Goal: Information Seeking & Learning: Learn about a topic

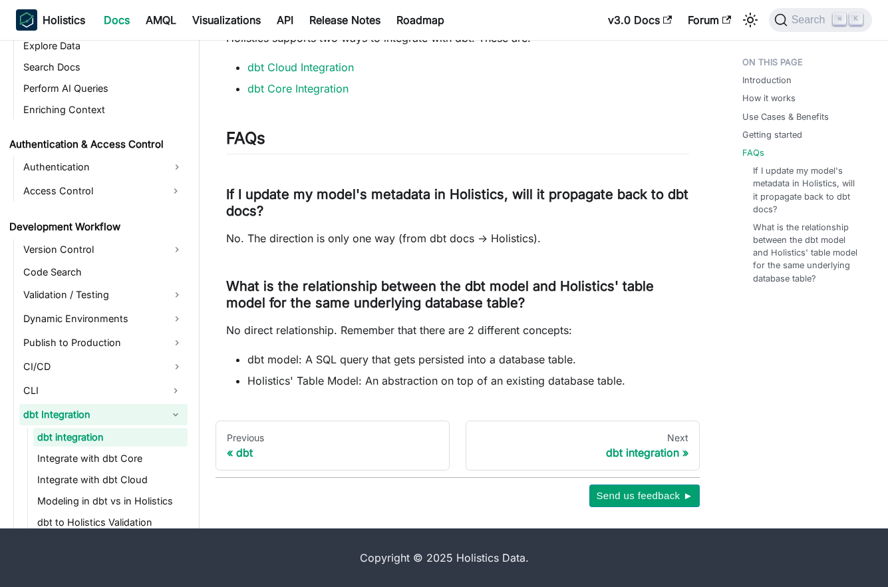
scroll to position [165, 0]
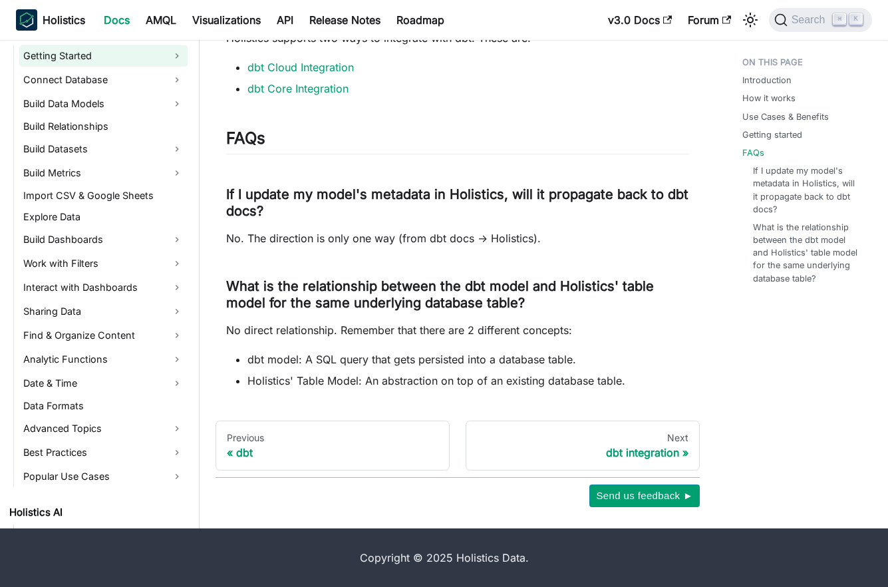
click at [104, 59] on link "Getting Started" at bounding box center [103, 55] width 168 height 21
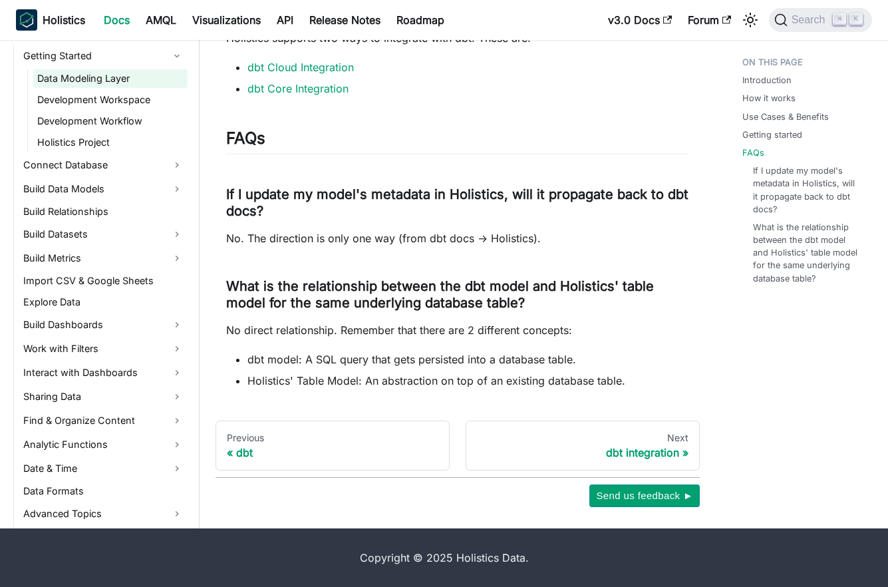
click at [108, 77] on link "Data Modeling Layer" at bounding box center [110, 78] width 154 height 19
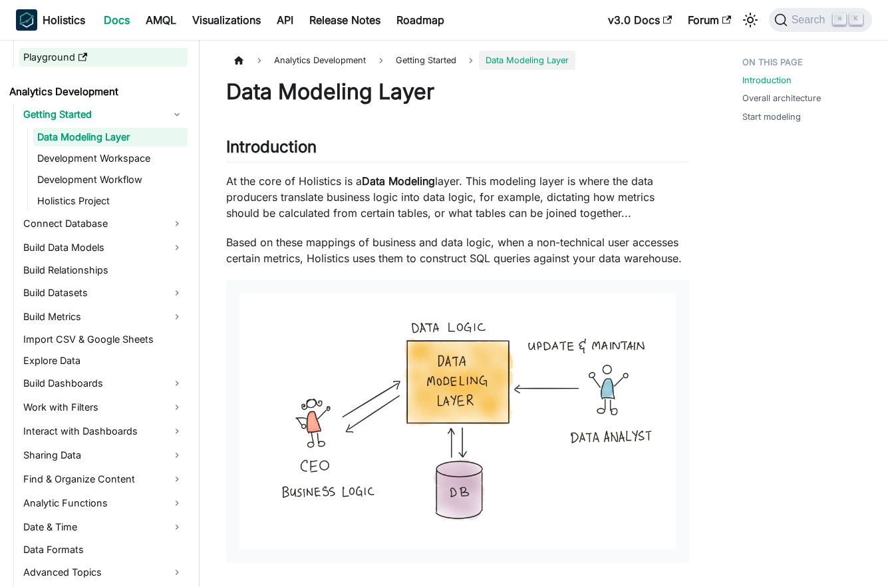
click at [80, 58] on icon "Docs sidebar" at bounding box center [82, 57] width 9 height 9
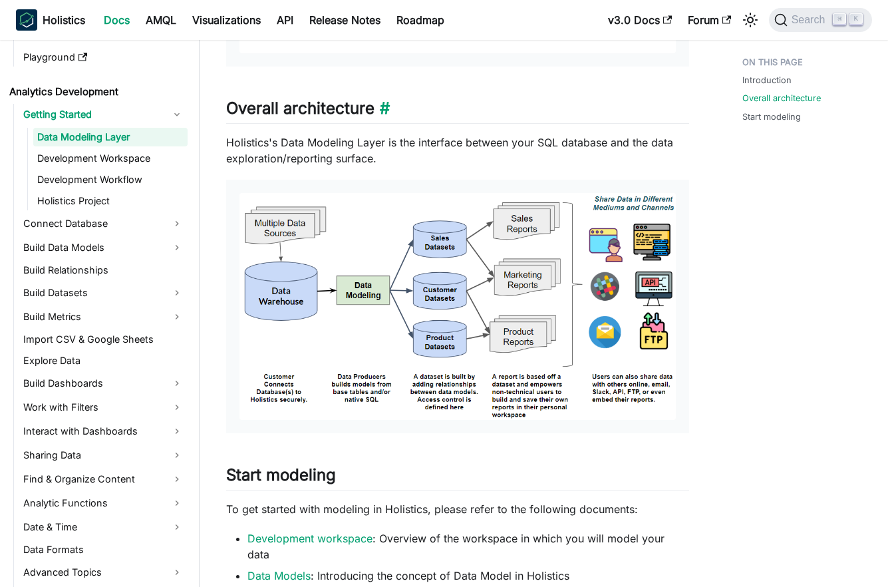
scroll to position [697, 0]
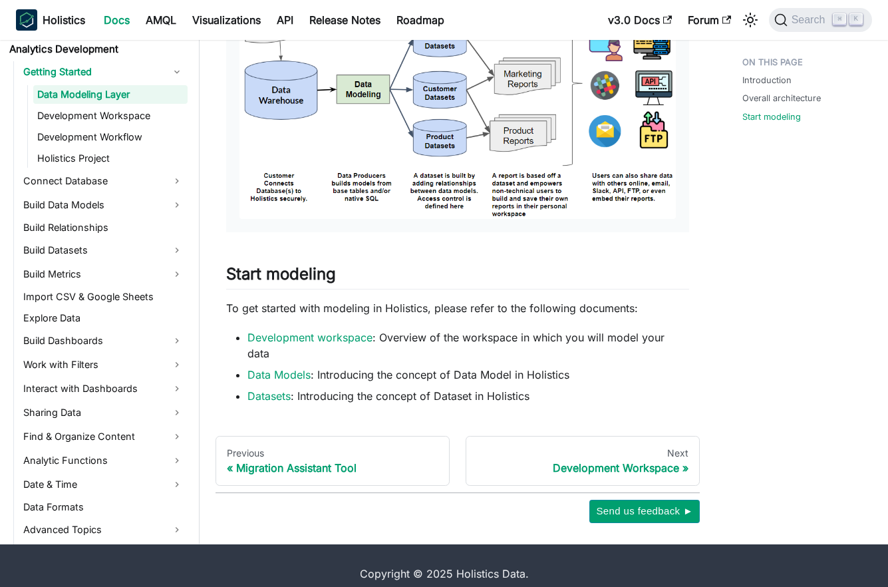
click at [128, 106] on link "Development Workspace" at bounding box center [110, 115] width 154 height 19
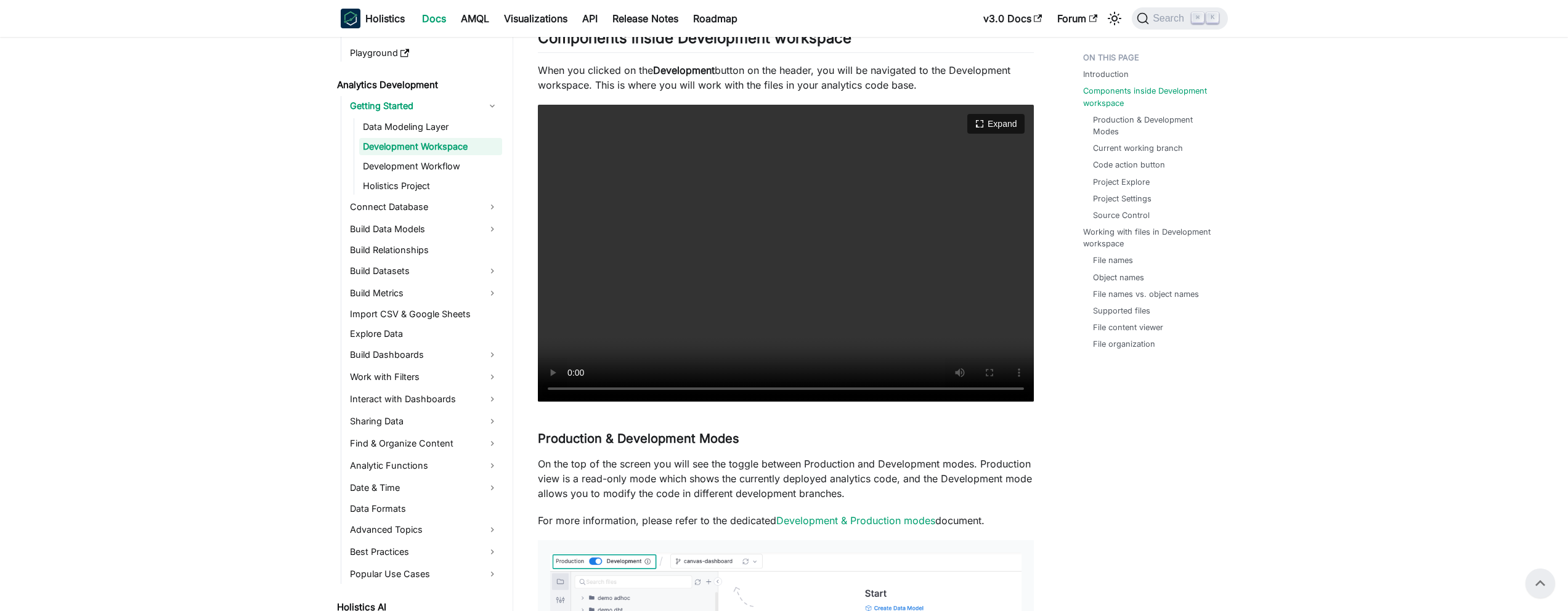
scroll to position [230, 0]
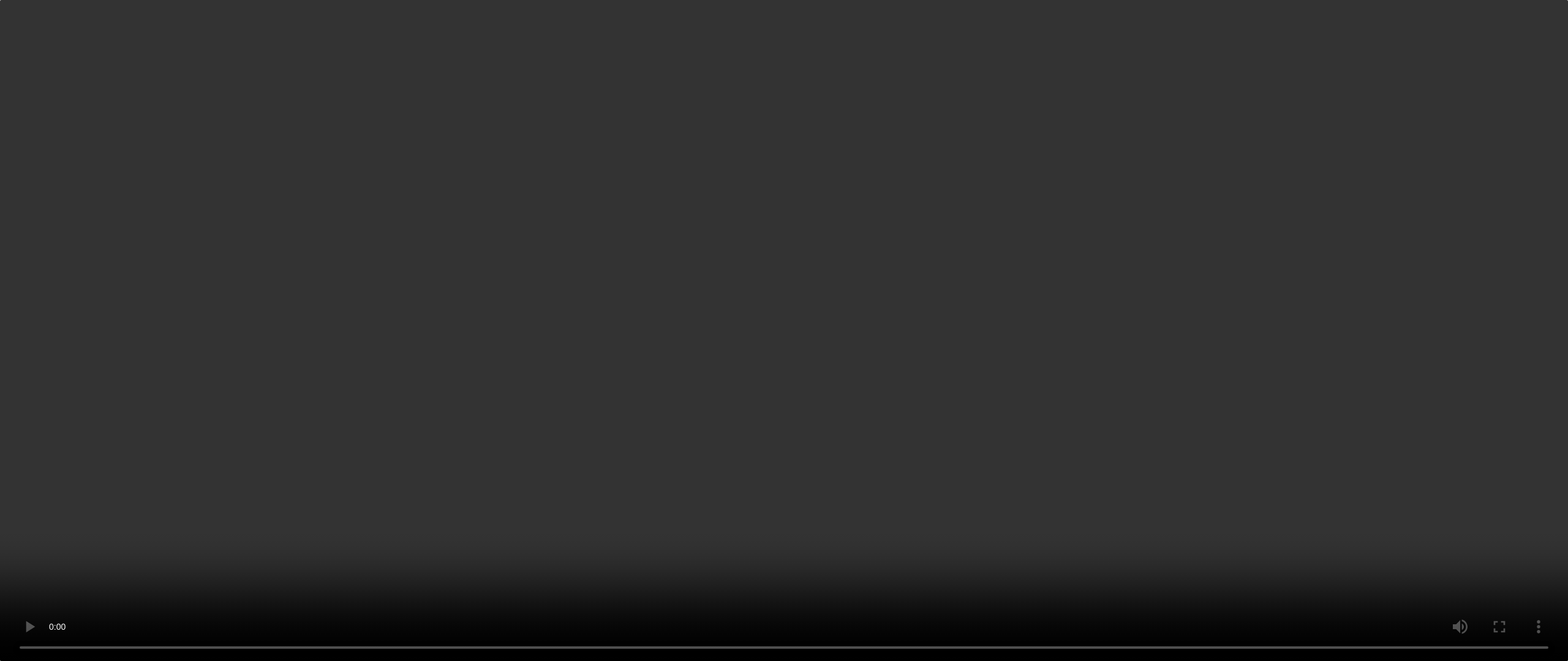
click at [826, 143] on video "Your browser does not support embedding video, but you can download it ." at bounding box center [784, 330] width 1568 height 661
click at [826, 531] on video "Your browser does not support embedding video, but you can download it ." at bounding box center [784, 330] width 1568 height 661
click at [826, 411] on video "Your browser does not support embedding video, but you can download it ." at bounding box center [784, 330] width 1568 height 661
click at [826, 399] on video "Your browser does not support embedding video, but you can download it ." at bounding box center [784, 330] width 1568 height 661
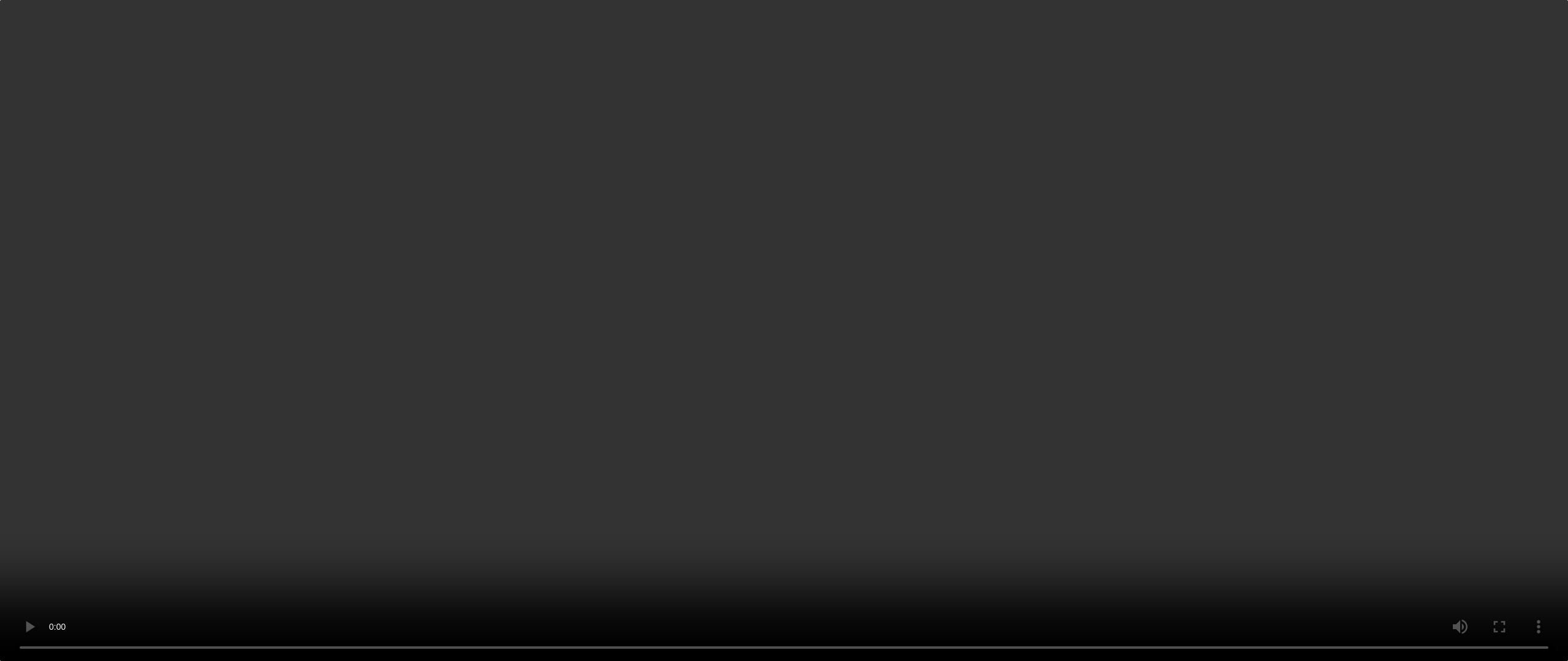
click at [813, 539] on video "Your browser does not support embedding video, but you can download it ." at bounding box center [784, 330] width 1568 height 661
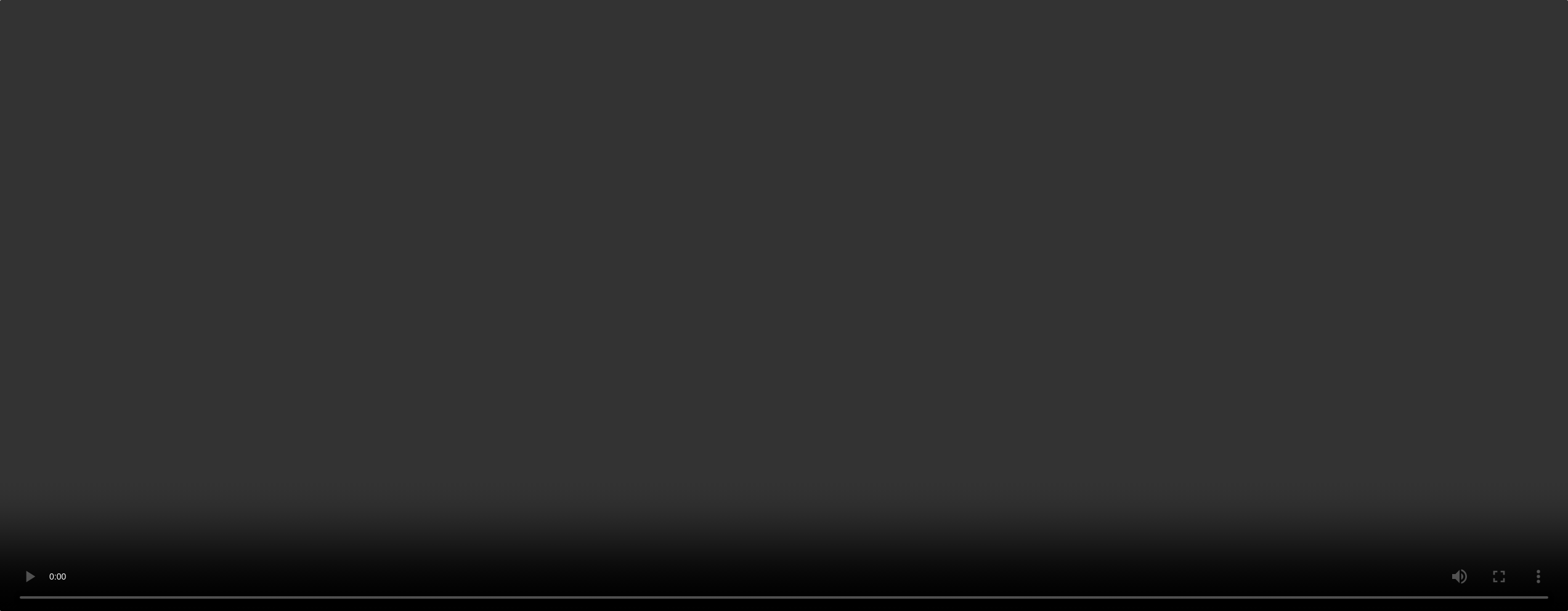
scroll to position [1421, 0]
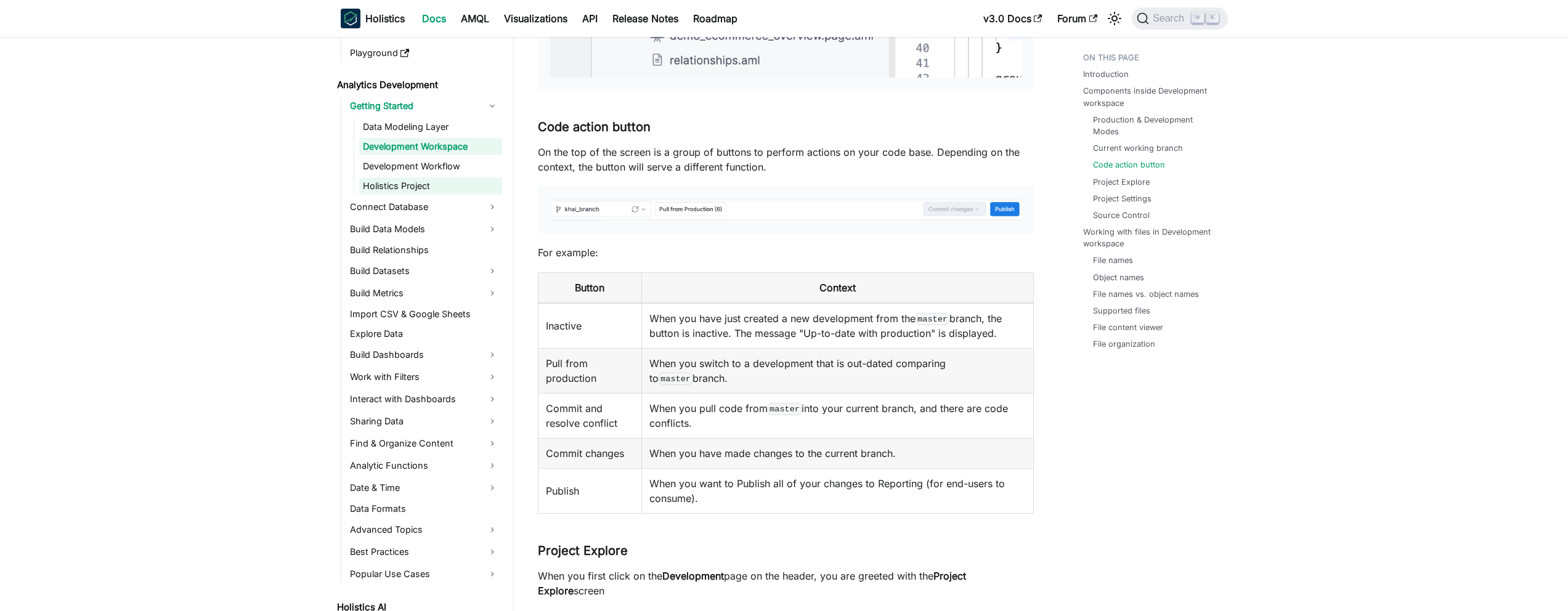
click at [430, 188] on link "Holistics Project" at bounding box center [431, 186] width 143 height 18
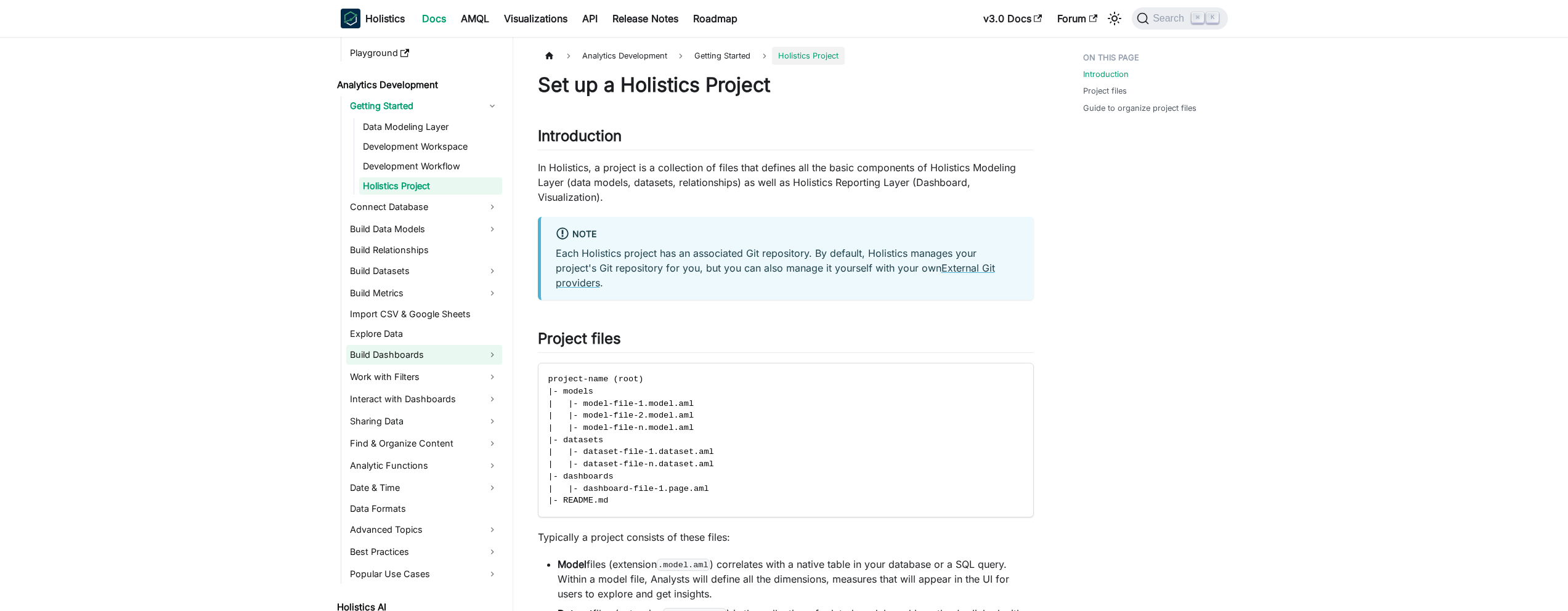
click at [408, 355] on link "Build Dashboards" at bounding box center [424, 355] width 156 height 19
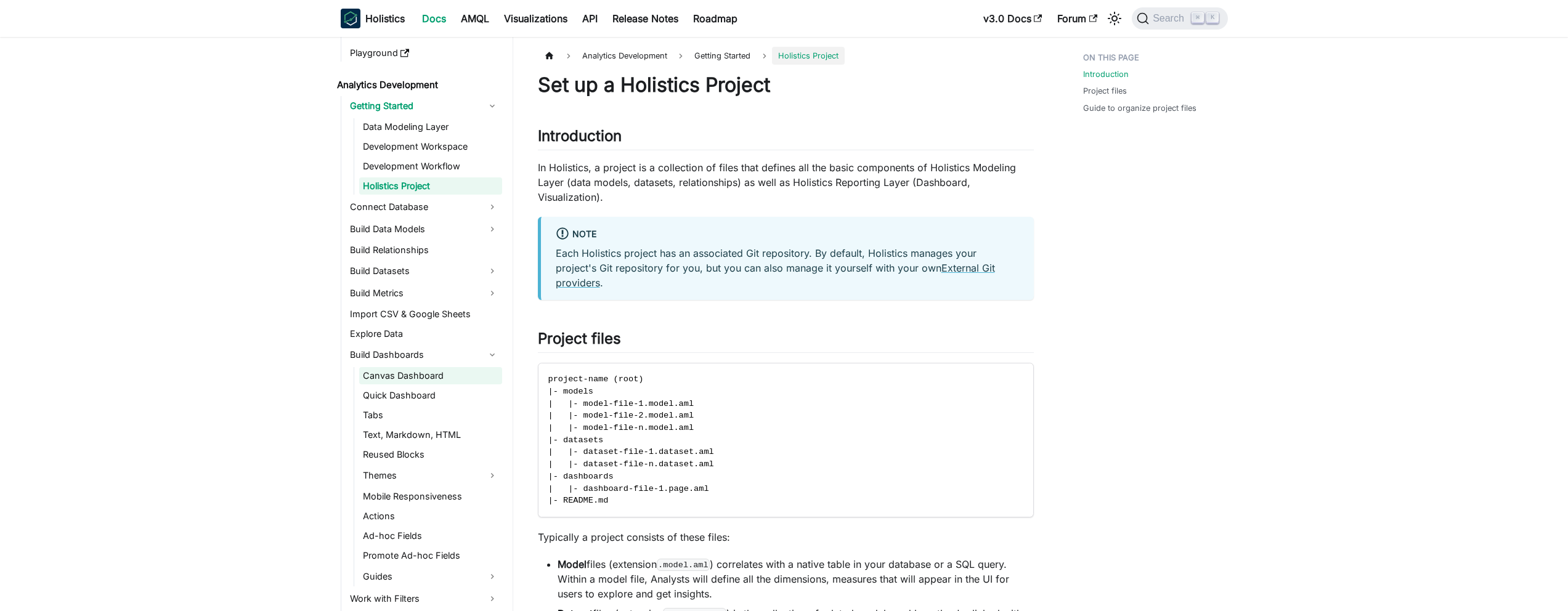
click at [406, 372] on link "Canvas Dashboard" at bounding box center [431, 375] width 143 height 18
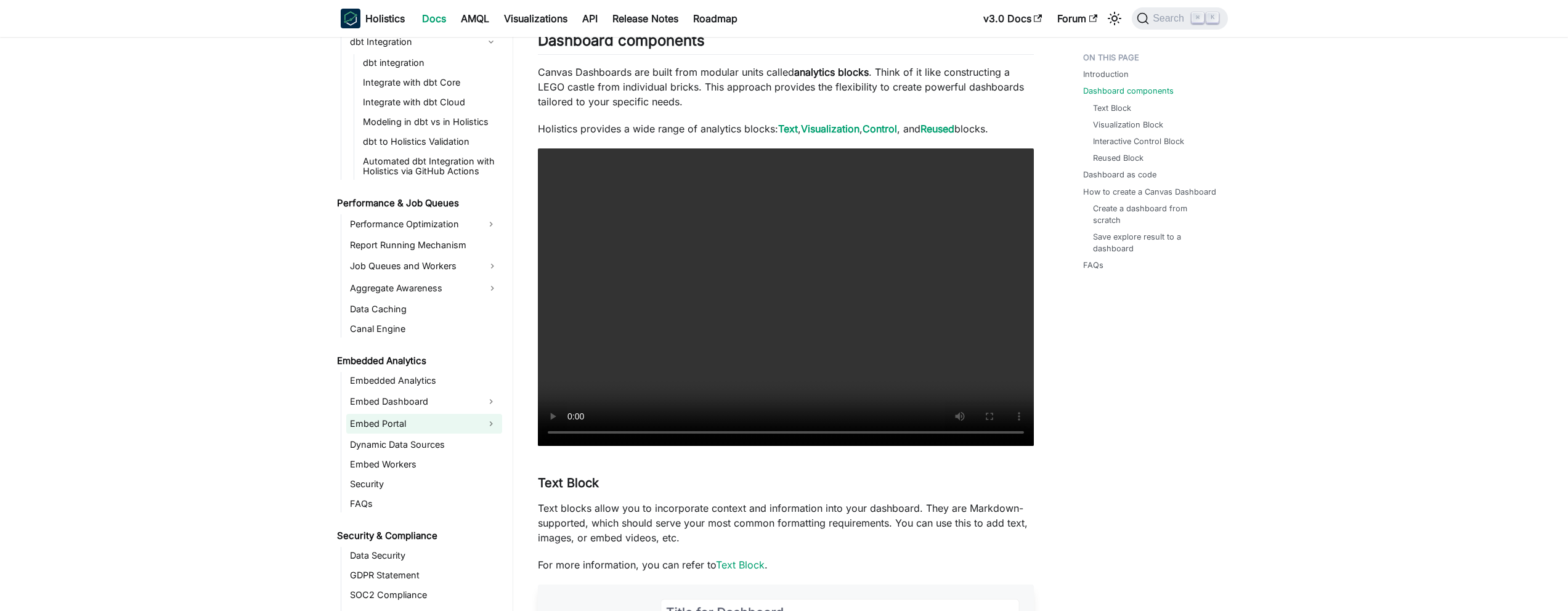
scroll to position [1614, 0]
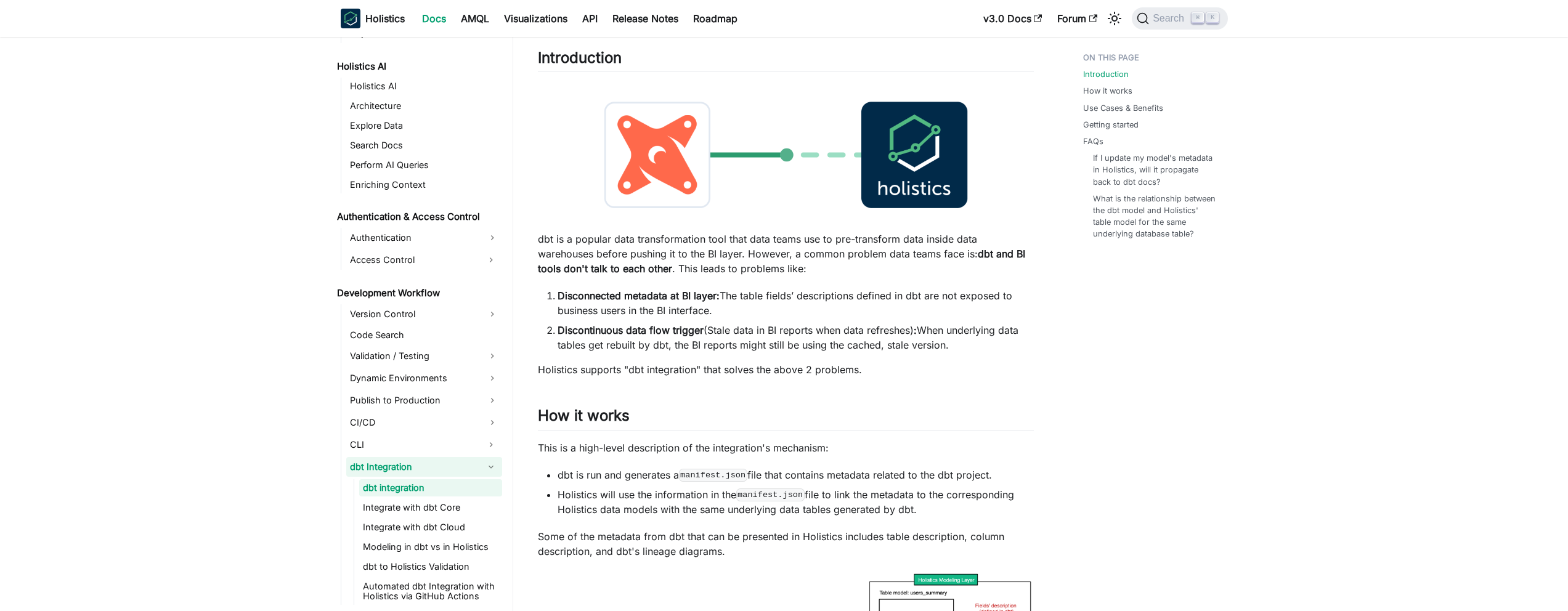
scroll to position [232, 0]
